Goal: Find specific page/section: Find specific page/section

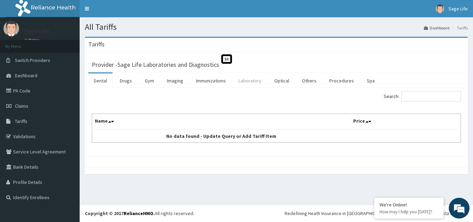
click at [248, 81] on link "Laboratory" at bounding box center [250, 80] width 34 height 15
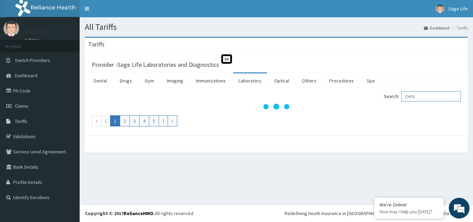
type input "CHOL"
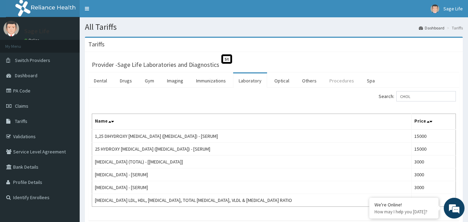
click at [332, 81] on link "Procedures" at bounding box center [342, 80] width 36 height 15
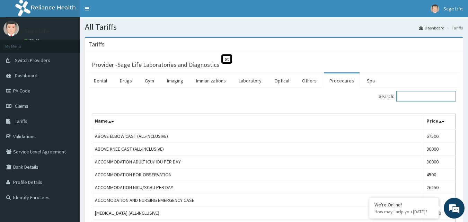
click at [423, 93] on input "Search:" at bounding box center [426, 96] width 60 height 10
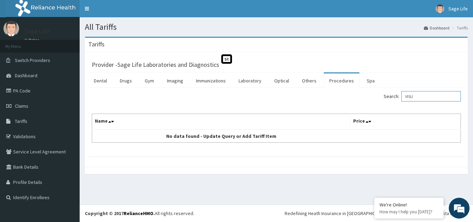
type input "VISU"
